Goal: Find specific page/section: Find specific page/section

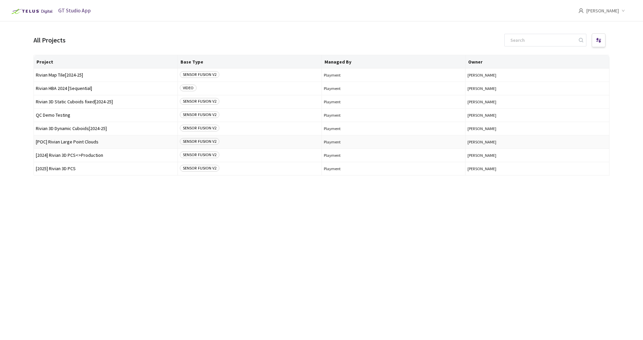
click at [70, 144] on span "[POC] Rivian Large Point Clouds" at bounding box center [106, 142] width 140 height 5
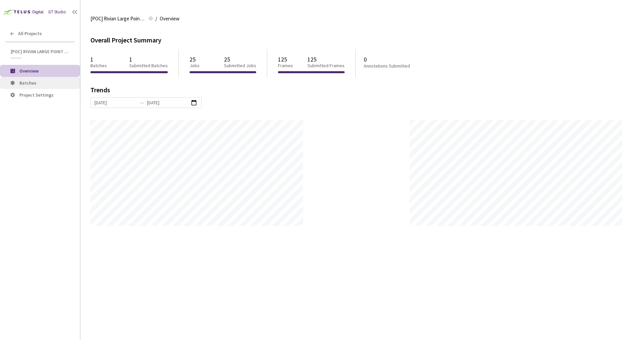
scroll to position [340, 643]
click at [37, 83] on span "Batches" at bounding box center [46, 83] width 55 height 6
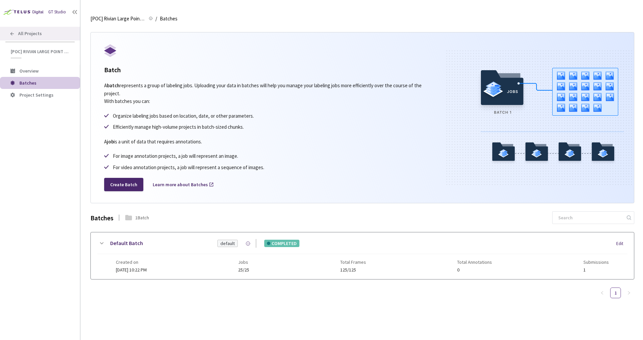
click at [25, 33] on span "All Projects" at bounding box center [30, 34] width 24 height 6
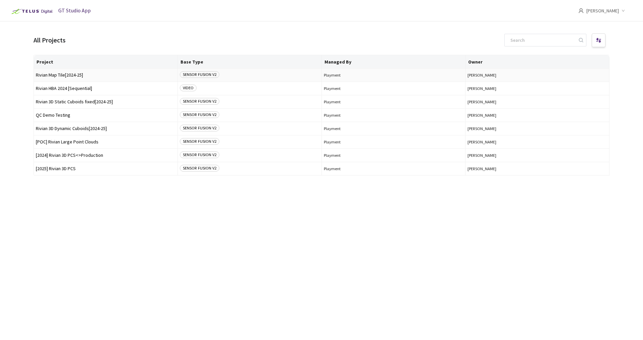
click at [78, 74] on span "Rivian Map Tile[2024-25]" at bounding box center [106, 75] width 140 height 5
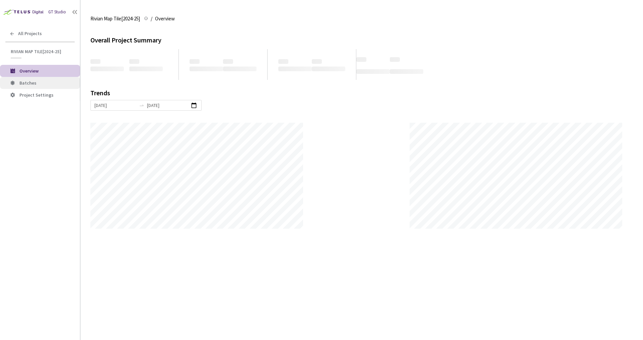
scroll to position [340, 643]
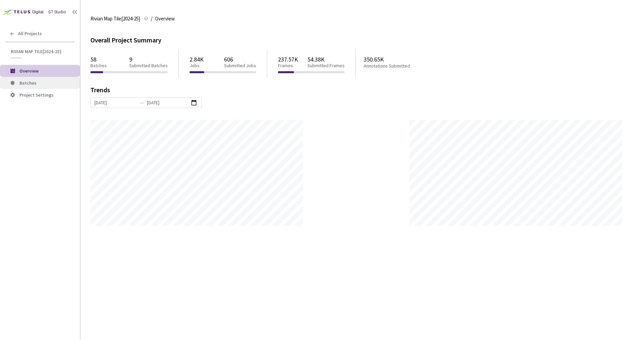
click at [64, 80] on li "Batches" at bounding box center [40, 83] width 80 height 12
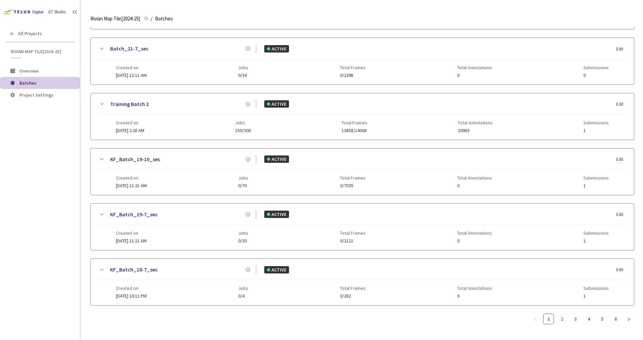
scroll to position [347, 0]
click at [562, 316] on link "2" at bounding box center [562, 319] width 10 height 10
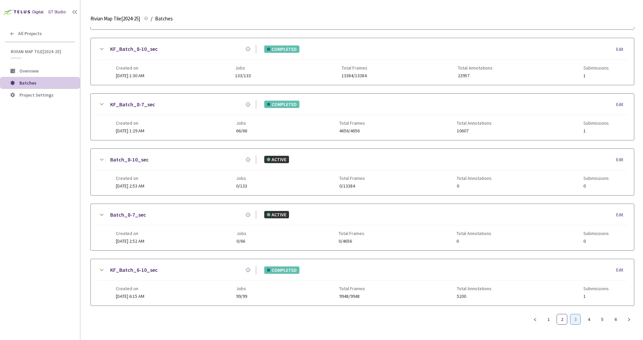
click at [574, 323] on link "3" at bounding box center [575, 320] width 10 height 10
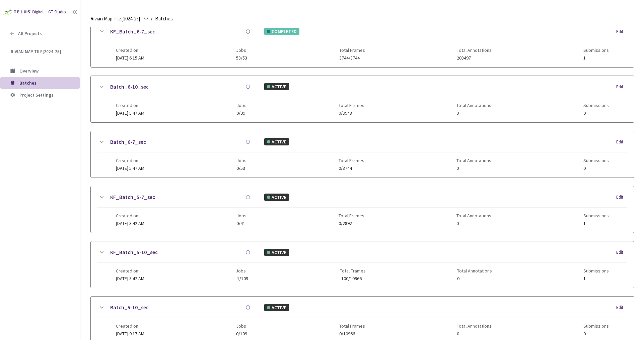
scroll to position [0, 0]
